Goal: Transaction & Acquisition: Purchase product/service

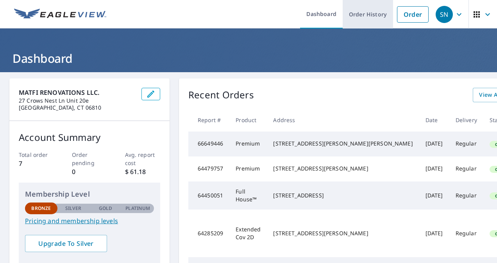
click at [361, 15] on link "Order History" at bounding box center [368, 14] width 50 height 29
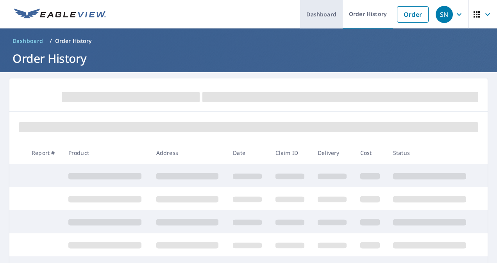
click at [311, 15] on link "Dashboard" at bounding box center [321, 14] width 43 height 29
click at [475, 13] on span "button" at bounding box center [483, 14] width 22 height 19
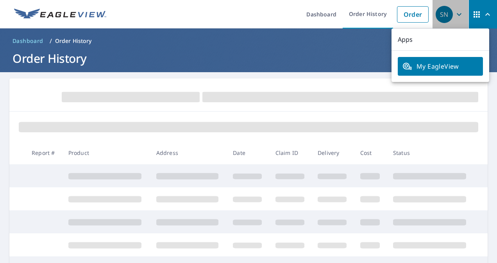
click at [454, 16] on icon "button" at bounding box center [458, 14] width 9 height 9
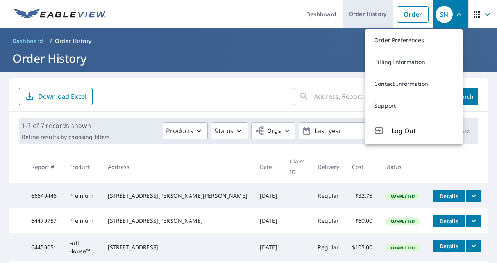
click at [373, 16] on link "Order History" at bounding box center [368, 14] width 50 height 29
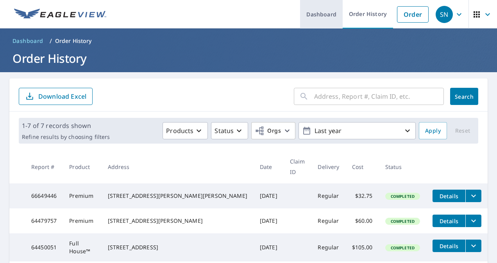
click at [316, 16] on link "Dashboard" at bounding box center [321, 14] width 43 height 29
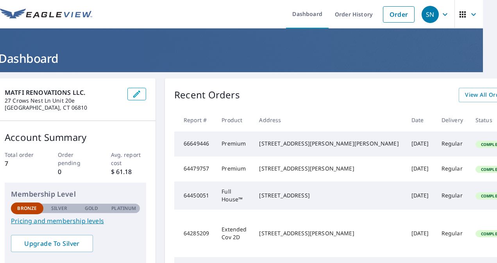
scroll to position [0, 24]
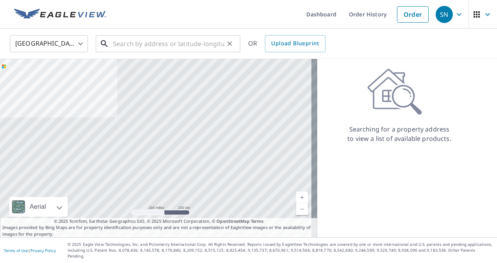
click at [147, 44] on input "text" at bounding box center [168, 44] width 111 height 22
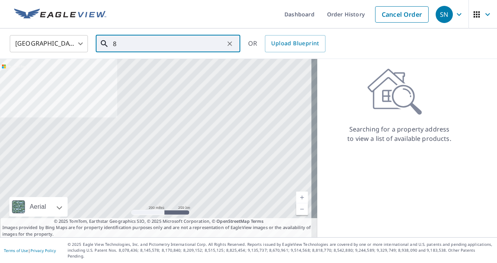
type input "8"
paste input ": [STREET_ADDRESS]"
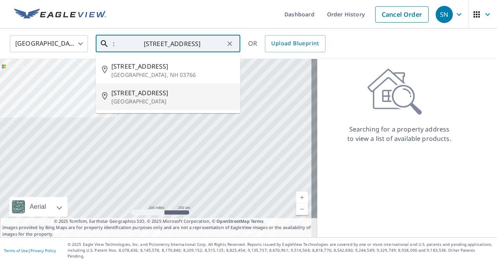
click at [141, 102] on p "[GEOGRAPHIC_DATA]" at bounding box center [172, 102] width 123 height 8
type input "[STREET_ADDRESS]"
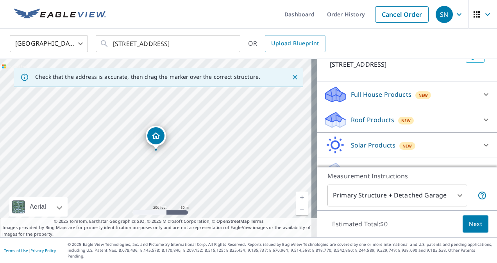
scroll to position [67, 0]
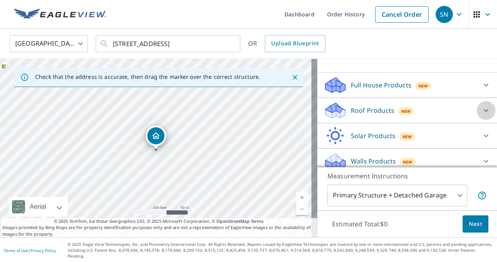
click at [477, 111] on div at bounding box center [486, 110] width 19 height 19
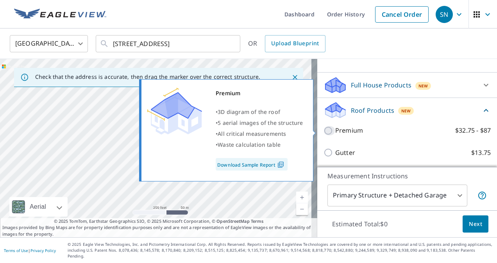
click at [323, 130] on input "Premium $32.75 - $87" at bounding box center [329, 130] width 12 height 9
checkbox input "true"
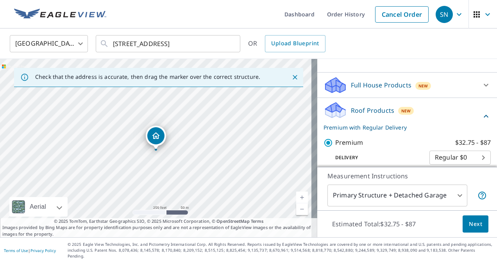
click at [152, 148] on div "Dropped pin, building 1, Residential property, 8 Skylark Rd Greenwich, CT 06830" at bounding box center [156, 146] width 10 height 8
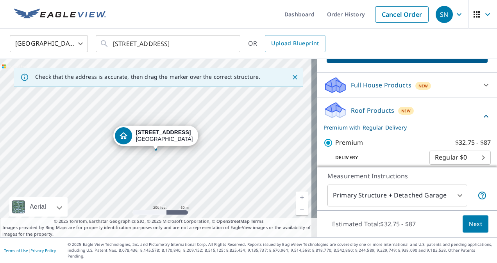
click at [152, 148] on div "Dropped pin, building 1, Residential property, 8 Skylark Rd Greenwich, CT 06830" at bounding box center [155, 146] width 10 height 8
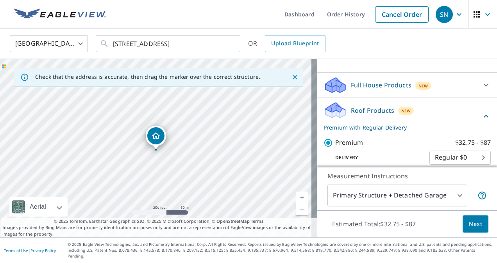
click at [298, 204] on link "Current Level 17, Zoom In" at bounding box center [302, 198] width 12 height 12
click at [298, 204] on link "Current Level 18, Zoom In" at bounding box center [302, 198] width 12 height 12
click at [298, 204] on link "Current Level 19, Zoom In" at bounding box center [302, 198] width 12 height 12
click at [298, 204] on link "Current Level 20, Zoom In Disabled" at bounding box center [302, 198] width 12 height 12
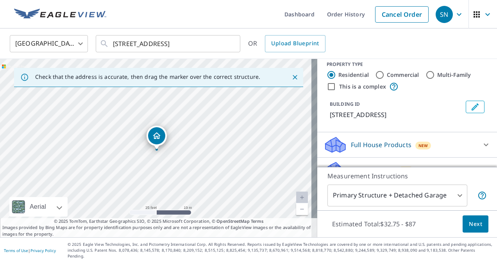
scroll to position [7, 0]
